Goal: Use online tool/utility: Utilize a website feature to perform a specific function

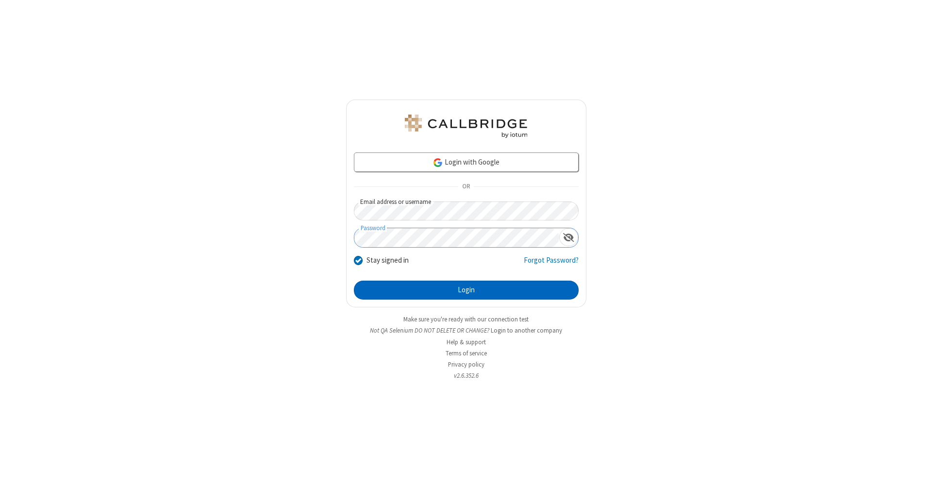
click at [466, 290] on button "Login" at bounding box center [466, 290] width 225 height 19
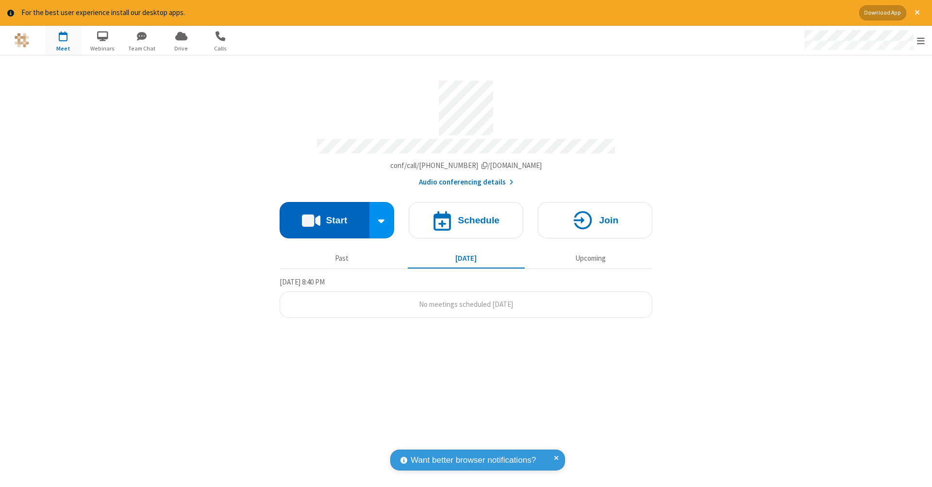
click at [324, 215] on button "Start" at bounding box center [325, 220] width 90 height 36
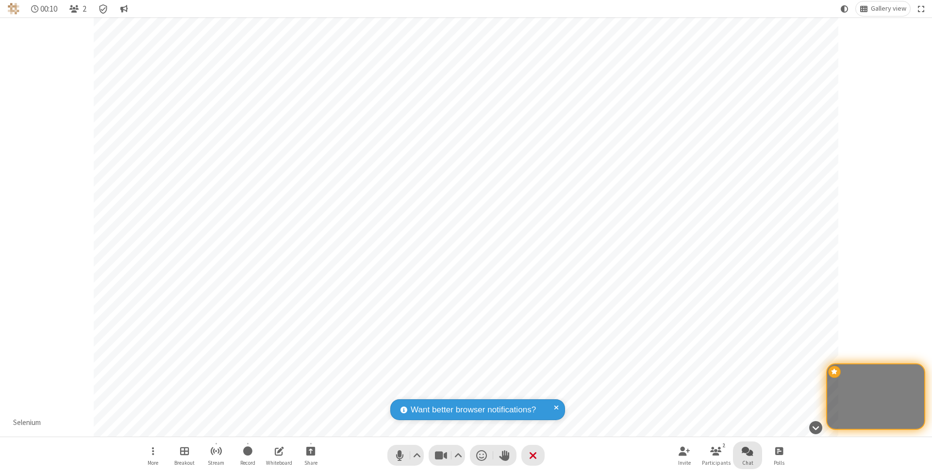
click at [747, 451] on span "Open chat" at bounding box center [748, 451] width 12 height 12
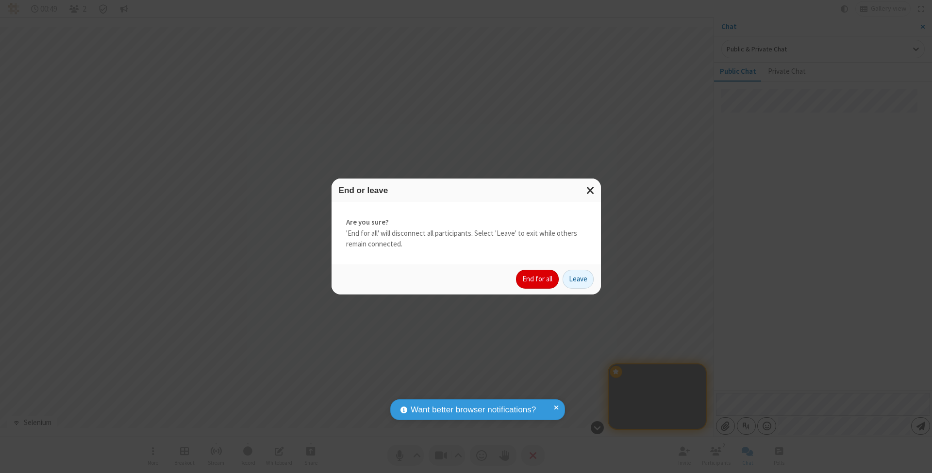
click at [538, 279] on button "End for all" at bounding box center [537, 279] width 43 height 19
